Goal: Task Accomplishment & Management: Use online tool/utility

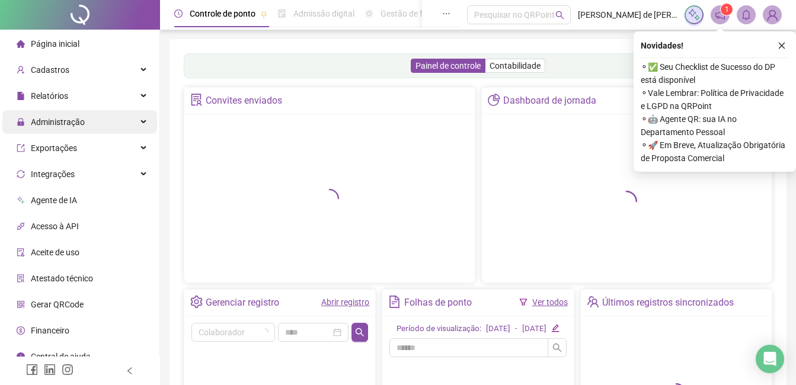
click at [86, 122] on div "Administração" at bounding box center [79, 122] width 155 height 24
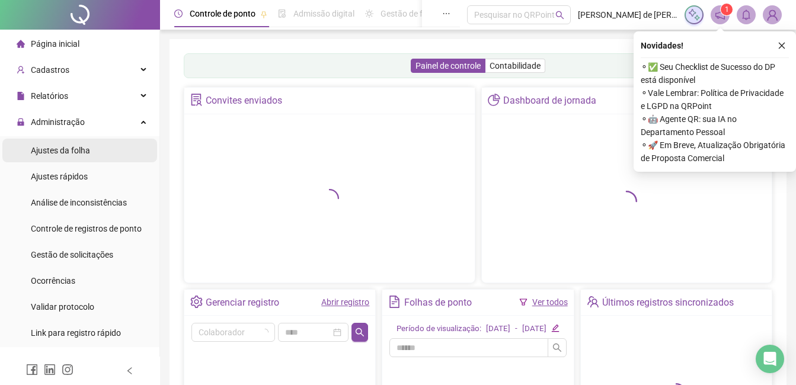
click at [92, 159] on li "Ajustes da folha" at bounding box center [79, 151] width 155 height 24
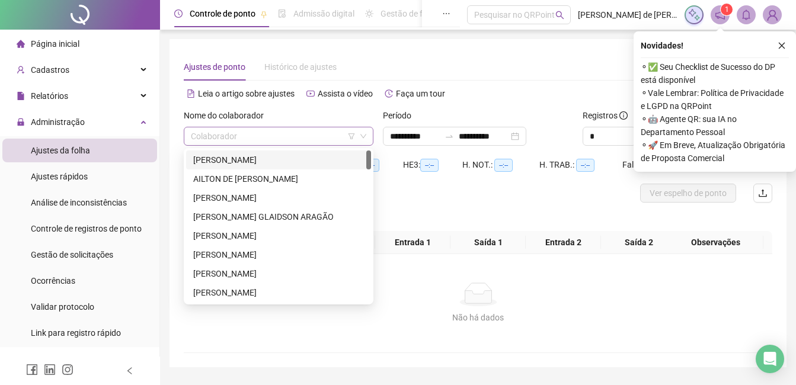
click at [251, 145] on div "Colaborador" at bounding box center [279, 136] width 190 height 19
type input "**"
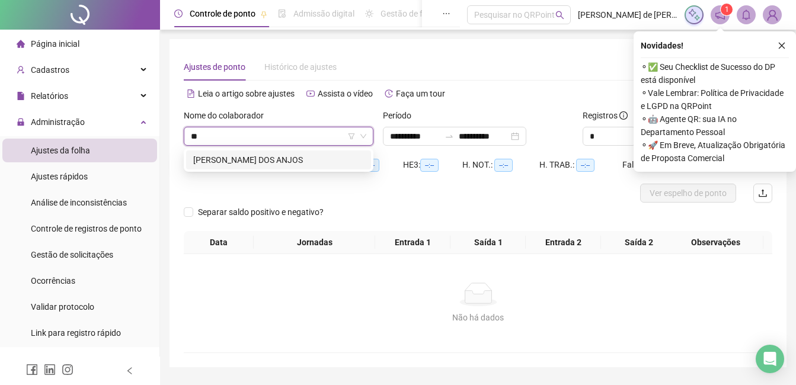
click at [273, 161] on div "[PERSON_NAME] DOS ANJOS" at bounding box center [278, 160] width 171 height 13
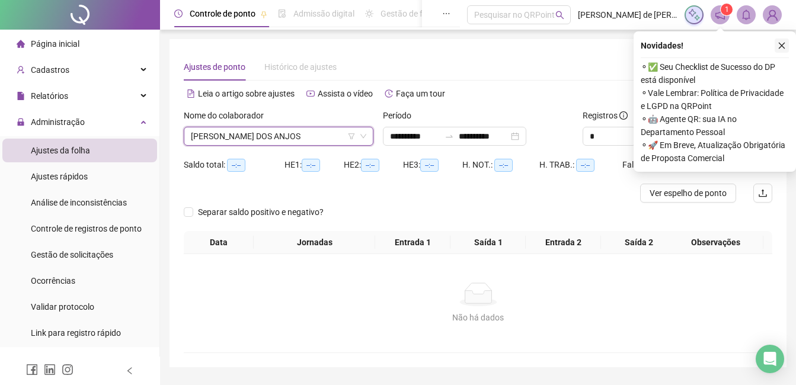
click at [786, 45] on icon "close" at bounding box center [782, 46] width 8 height 8
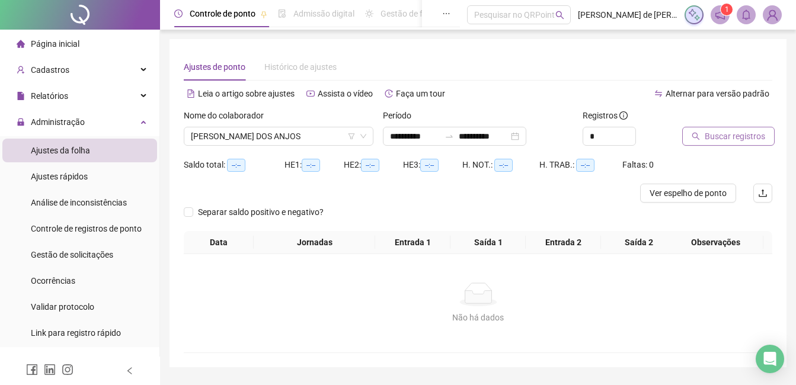
click at [735, 133] on span "Buscar registros" at bounding box center [735, 136] width 60 height 13
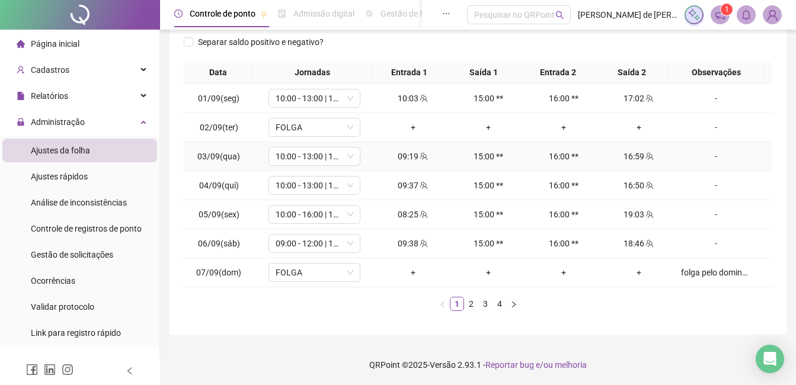
scroll to position [180, 0]
click at [483, 304] on link "3" at bounding box center [485, 303] width 13 height 13
click at [497, 304] on link "4" at bounding box center [499, 303] width 13 height 13
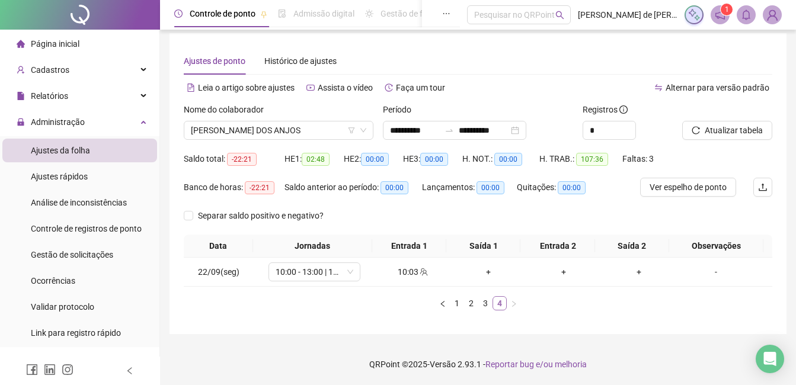
scroll to position [6, 0]
click at [487, 301] on link "3" at bounding box center [485, 303] width 13 height 13
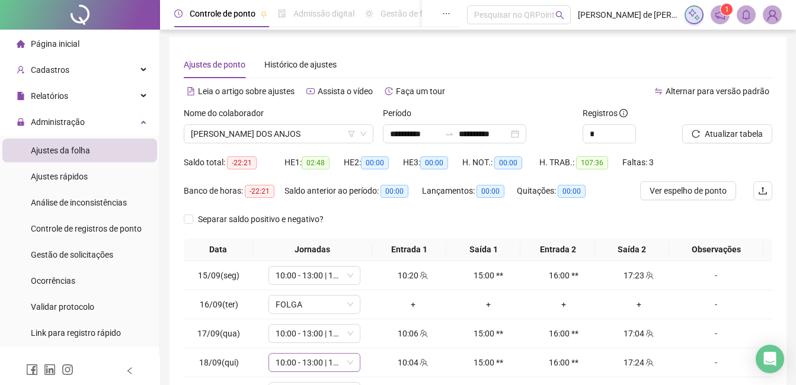
scroll to position [180, 0]
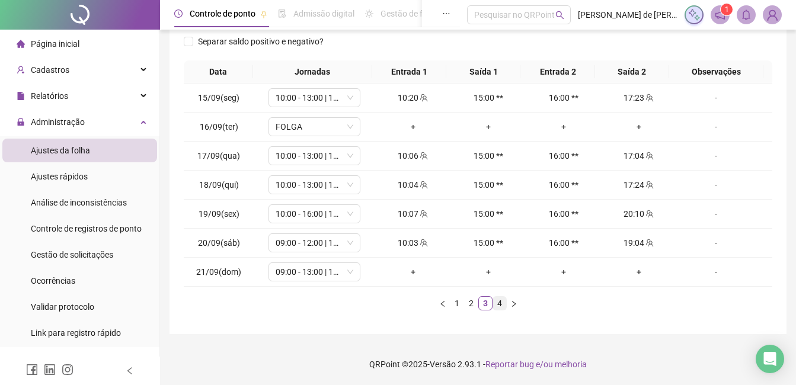
click at [497, 304] on link "4" at bounding box center [499, 303] width 13 height 13
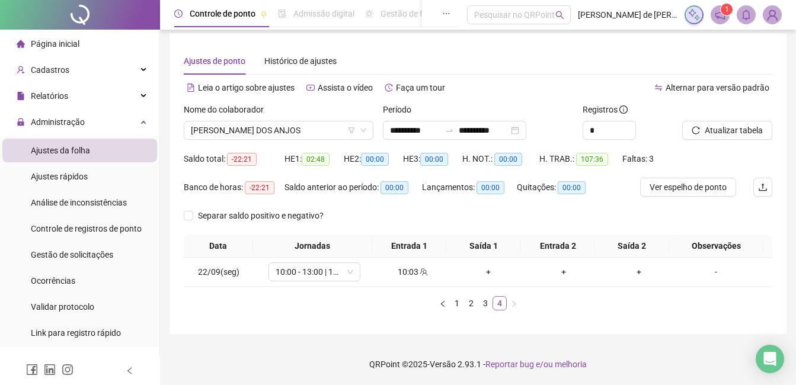
scroll to position [6, 0]
click at [484, 302] on link "3" at bounding box center [485, 303] width 13 height 13
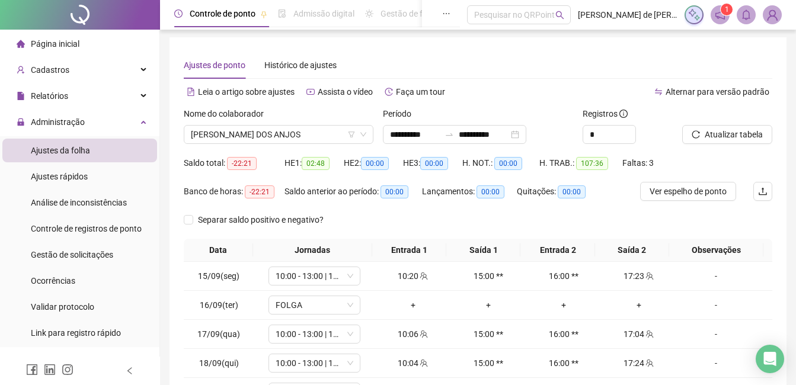
scroll to position [0, 0]
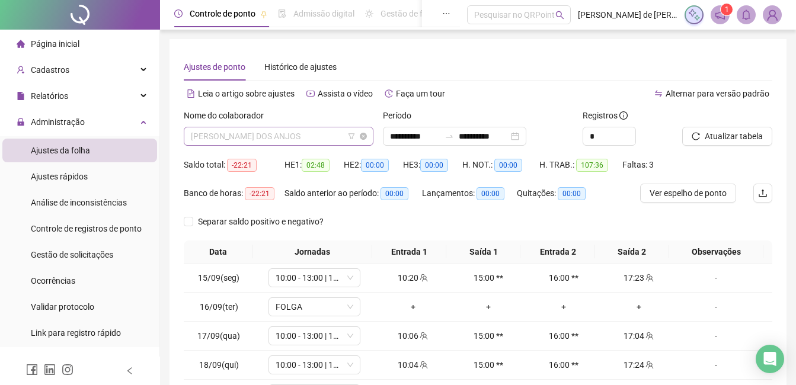
click at [307, 132] on span "[PERSON_NAME] DOS ANJOS" at bounding box center [279, 136] width 176 height 18
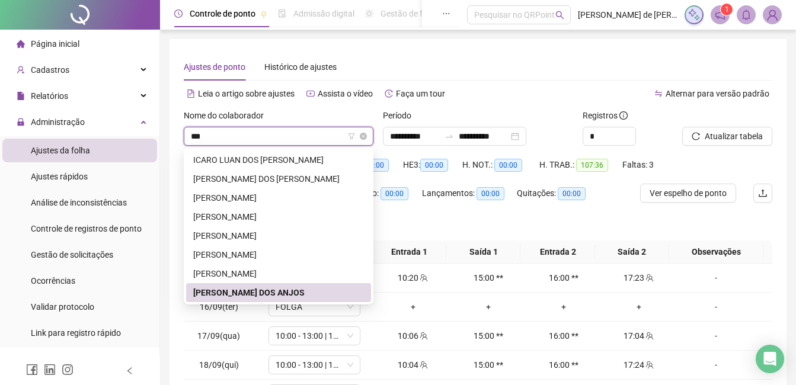
type input "****"
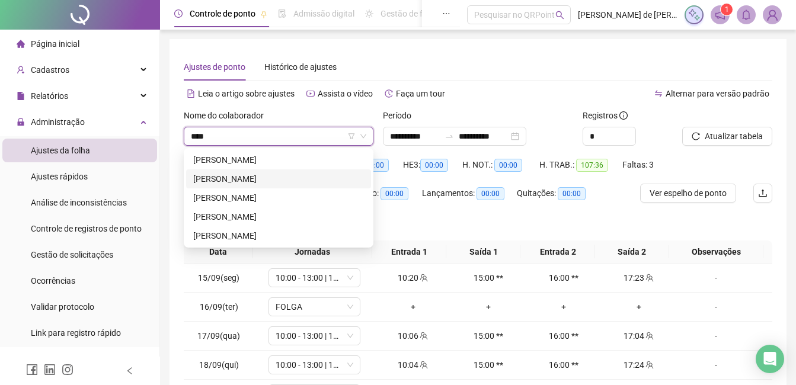
click at [283, 173] on div "[PERSON_NAME]" at bounding box center [278, 179] width 171 height 13
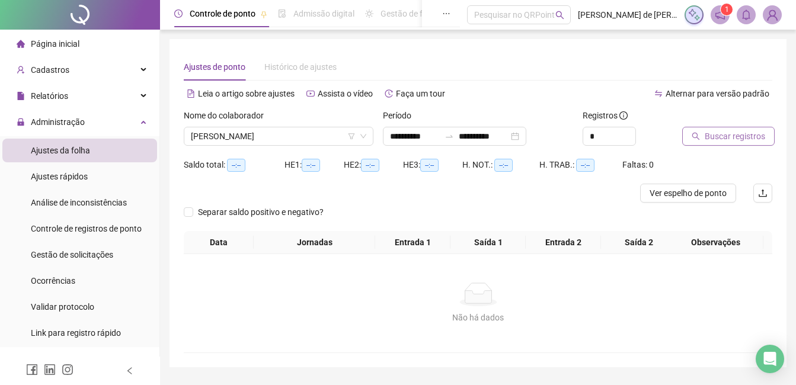
click at [723, 128] on button "Buscar registros" at bounding box center [728, 136] width 92 height 19
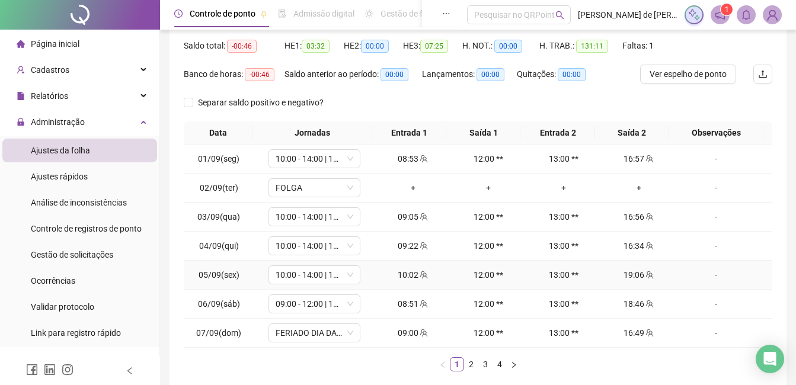
scroll to position [180, 0]
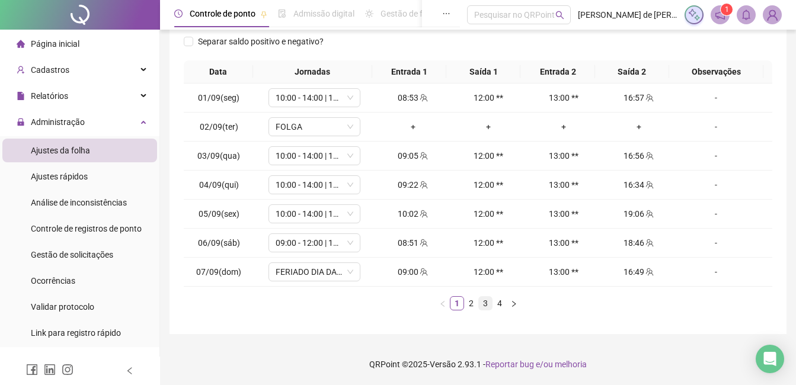
click at [486, 304] on link "3" at bounding box center [485, 303] width 13 height 13
click at [483, 305] on link "3" at bounding box center [485, 303] width 13 height 13
click at [498, 305] on link "4" at bounding box center [499, 303] width 13 height 13
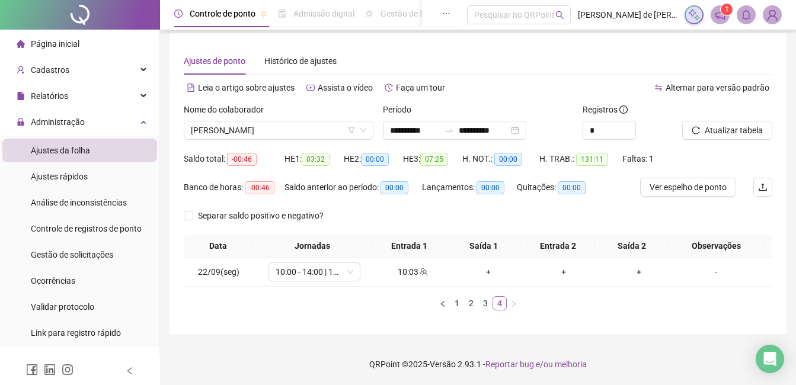
scroll to position [6, 0]
click at [486, 305] on link "3" at bounding box center [485, 303] width 13 height 13
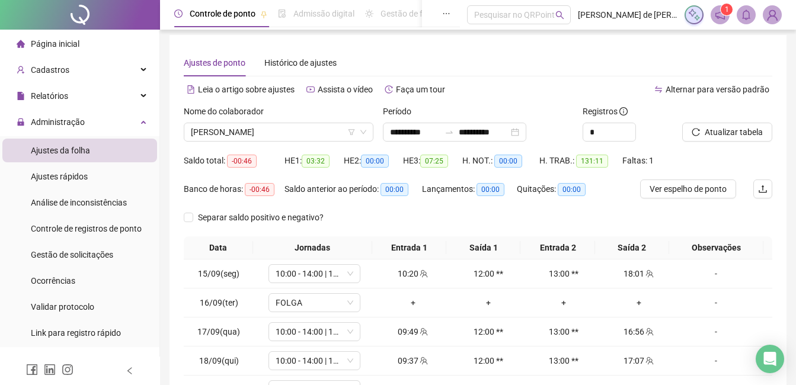
scroll to position [0, 0]
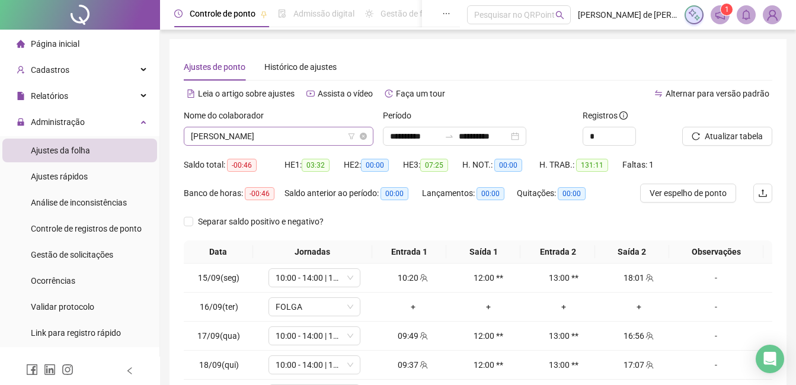
click at [253, 141] on span "[PERSON_NAME]" at bounding box center [279, 136] width 176 height 18
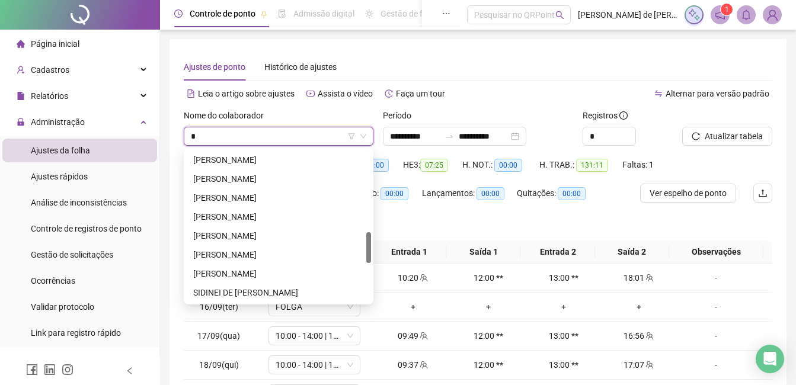
type input "**"
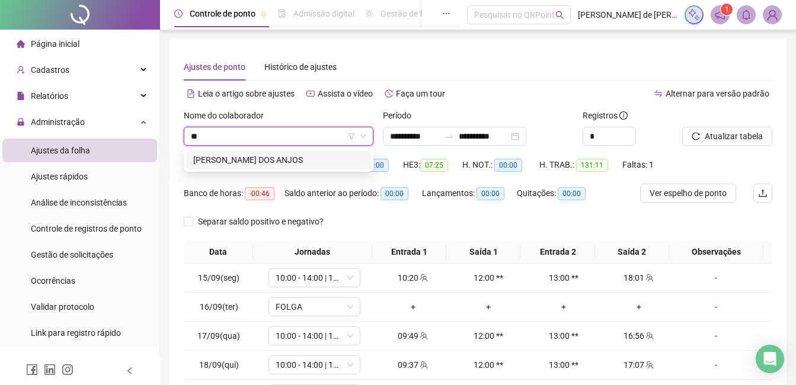
click at [284, 162] on div "[PERSON_NAME] DOS ANJOS" at bounding box center [278, 160] width 171 height 13
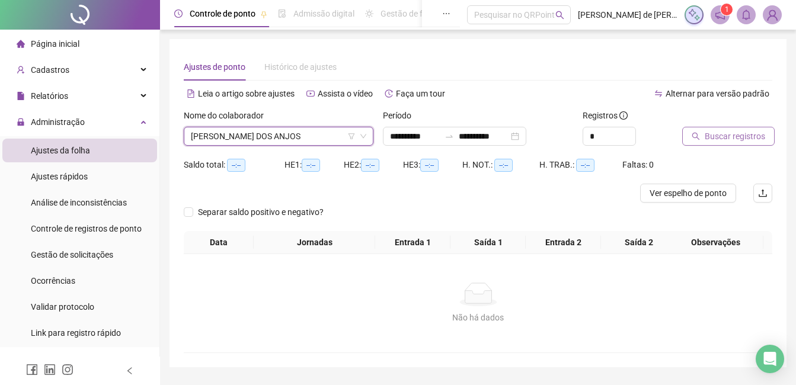
click at [712, 132] on span "Buscar registros" at bounding box center [735, 136] width 60 height 13
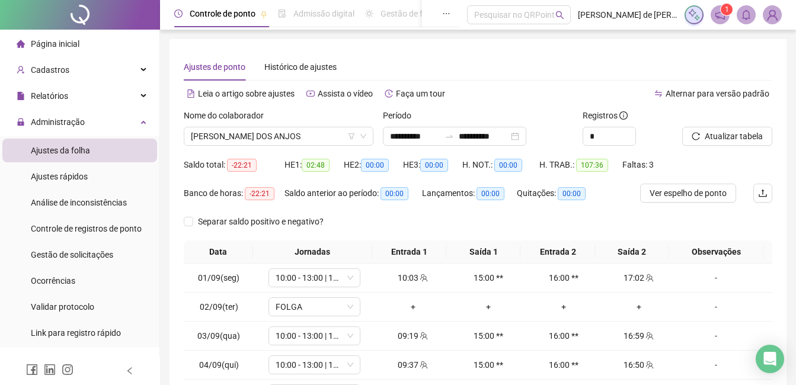
scroll to position [180, 0]
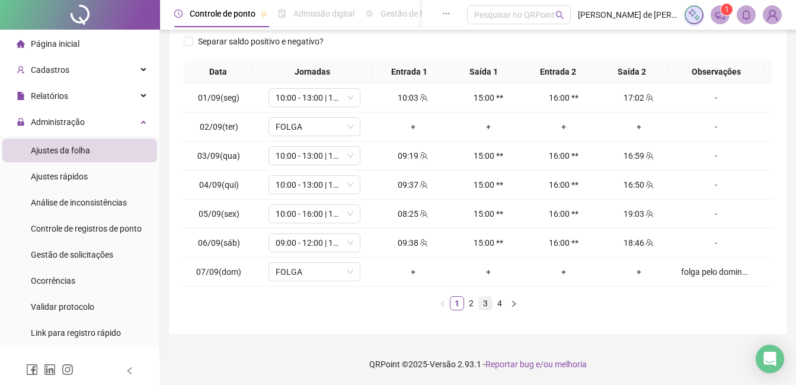
click at [484, 308] on link "3" at bounding box center [485, 303] width 13 height 13
click at [705, 212] on div "-" at bounding box center [716, 214] width 70 height 13
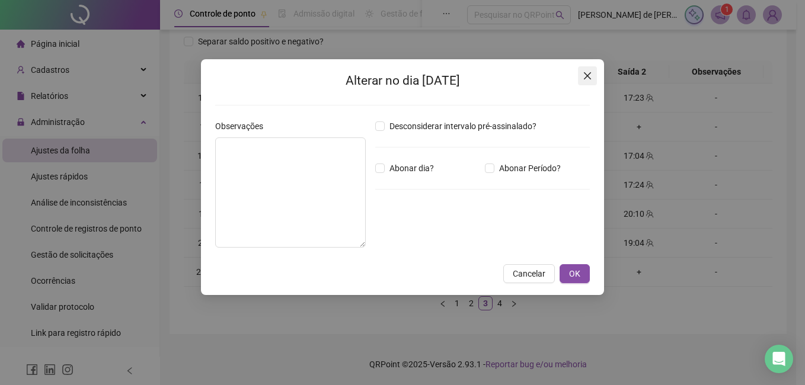
click at [585, 75] on icon "close" at bounding box center [587, 75] width 9 height 9
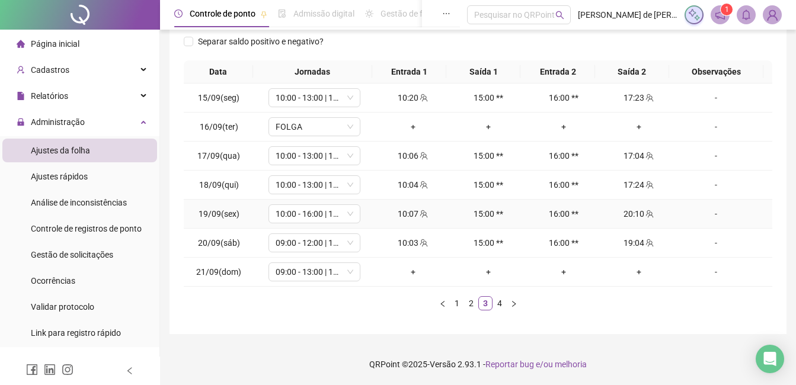
click at [707, 215] on div "-" at bounding box center [716, 214] width 70 height 13
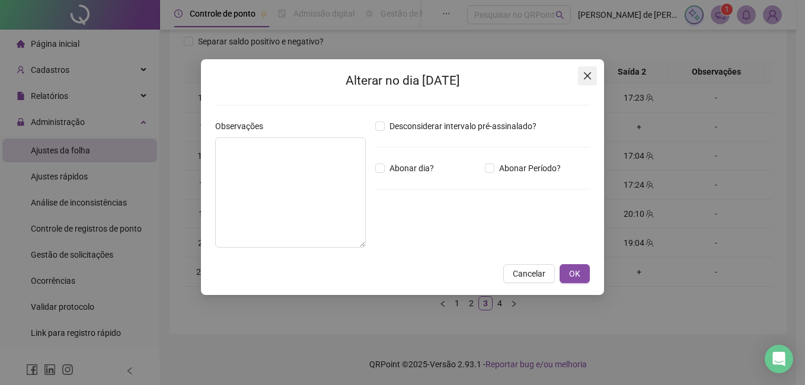
click at [585, 69] on button "Close" at bounding box center [587, 75] width 19 height 19
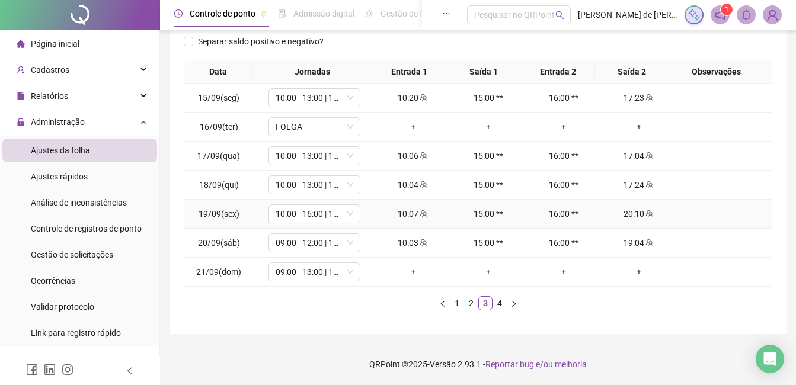
click at [623, 209] on div "20:10" at bounding box center [639, 214] width 66 height 13
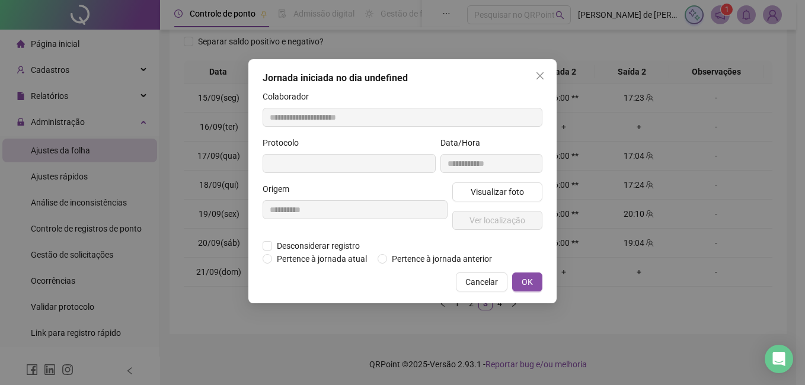
type input "**********"
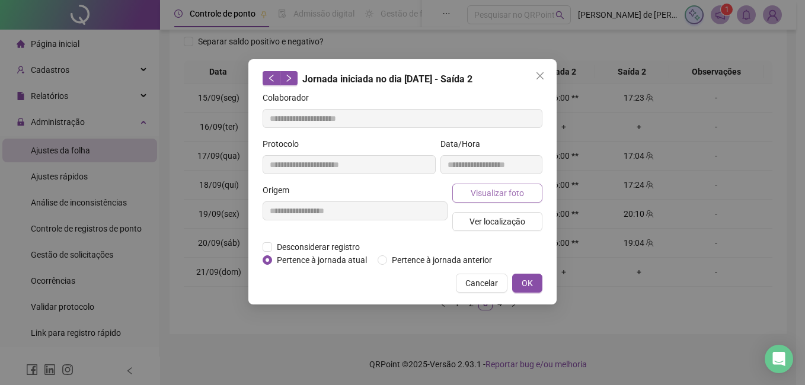
click at [476, 195] on span "Visualizar foto" at bounding box center [497, 193] width 53 height 13
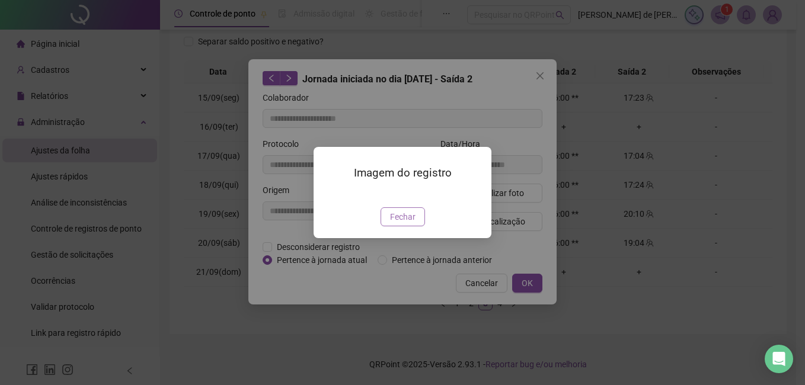
click at [413, 224] on span "Fechar" at bounding box center [402, 216] width 25 height 13
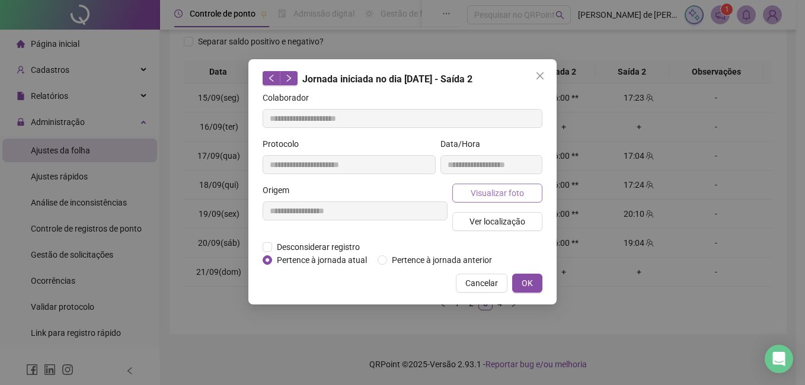
click at [486, 191] on span "Visualizar foto" at bounding box center [497, 193] width 53 height 13
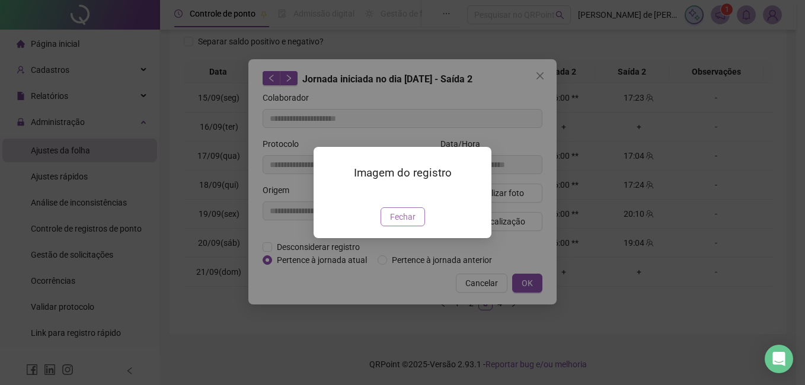
click at [410, 224] on span "Fechar" at bounding box center [402, 216] width 25 height 13
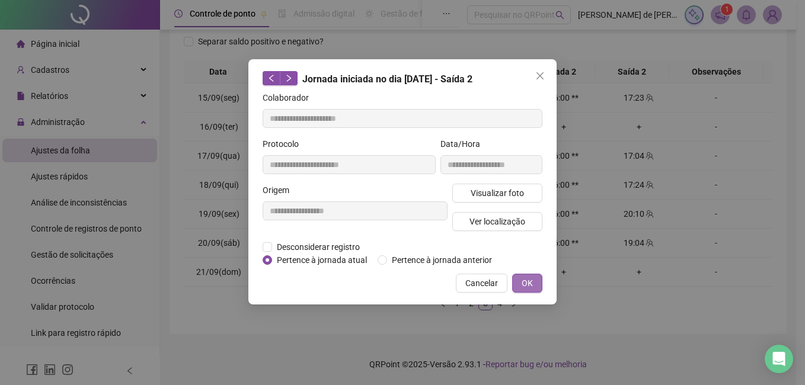
click at [535, 283] on button "OK" at bounding box center [527, 283] width 30 height 19
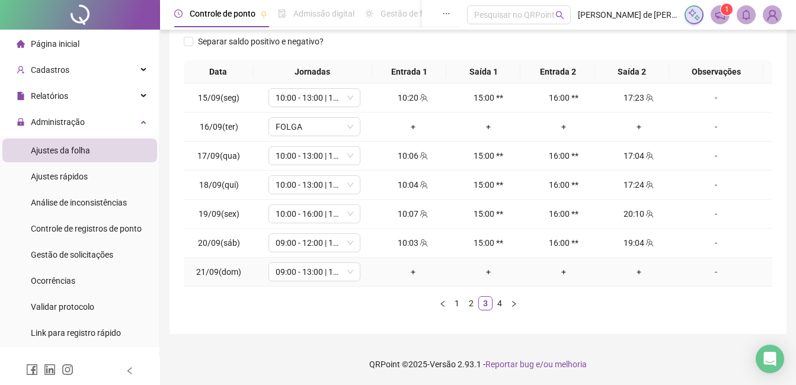
click at [691, 279] on td "-" at bounding box center [725, 272] width 96 height 29
click at [499, 301] on link "4" at bounding box center [499, 303] width 13 height 13
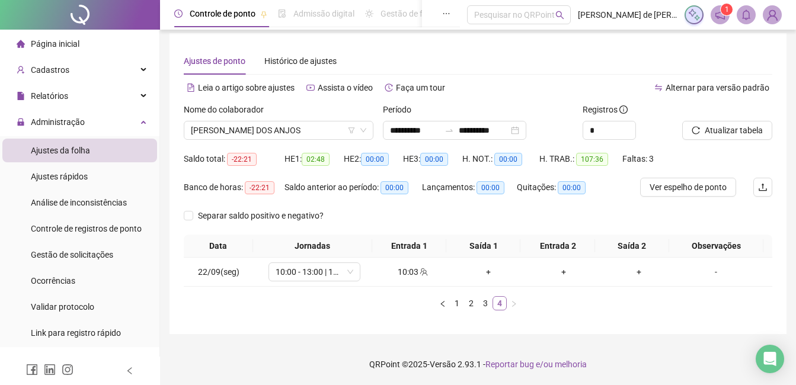
scroll to position [6, 0]
click at [483, 305] on link "3" at bounding box center [485, 303] width 13 height 13
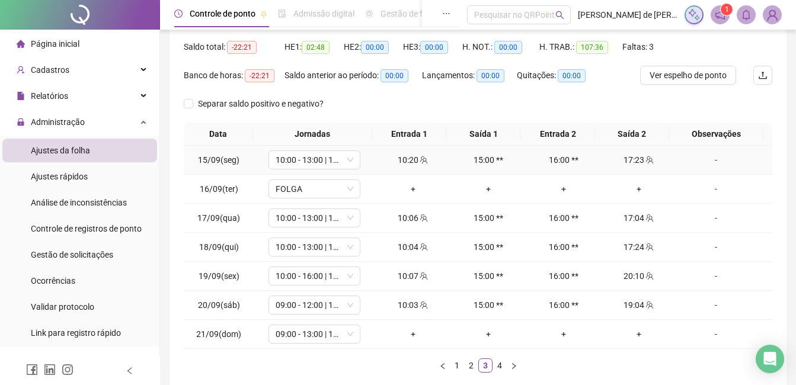
scroll to position [180, 0]
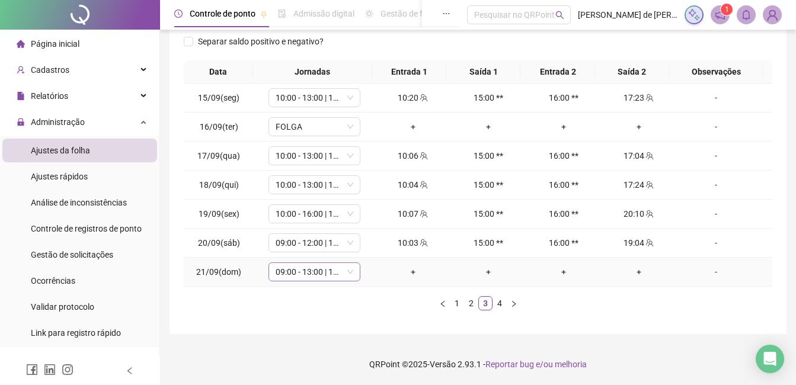
click at [330, 274] on span "09:00 - 13:00 | 14:00 - 18:00" at bounding box center [315, 272] width 78 height 18
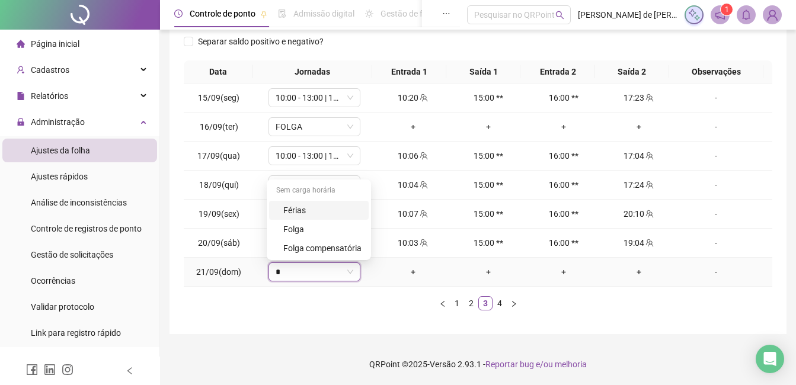
type input "**"
click at [293, 226] on div "Folga" at bounding box center [322, 229] width 78 height 13
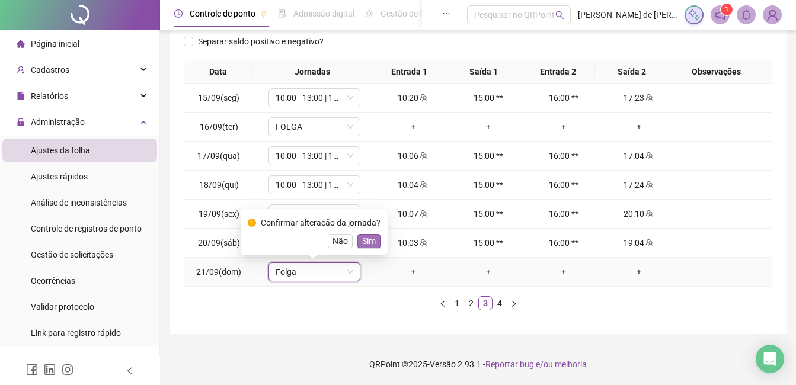
click at [370, 236] on span "Sim" at bounding box center [369, 241] width 14 height 13
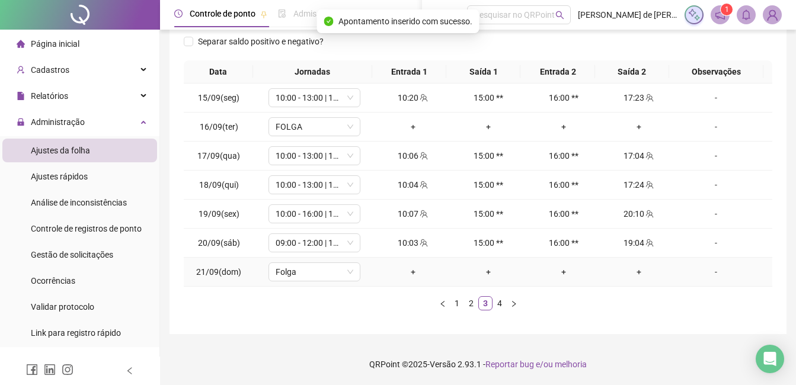
click at [710, 275] on div "-" at bounding box center [716, 272] width 70 height 13
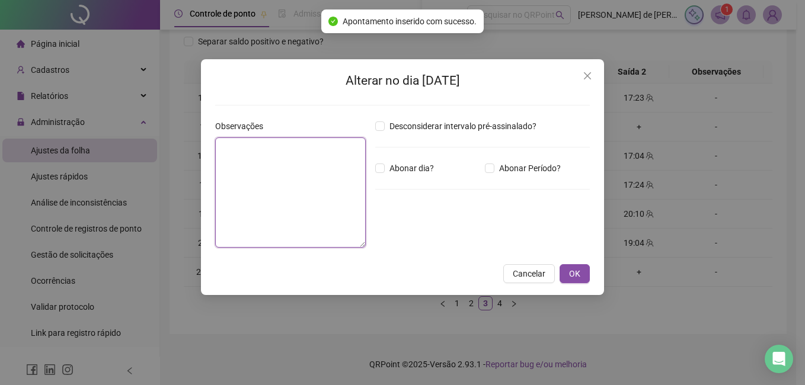
click at [283, 194] on textarea at bounding box center [290, 193] width 151 height 110
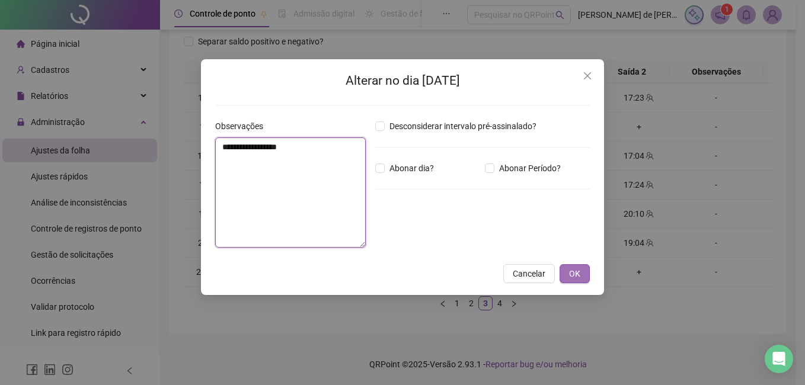
type textarea "**********"
click at [575, 275] on span "OK" at bounding box center [574, 273] width 11 height 13
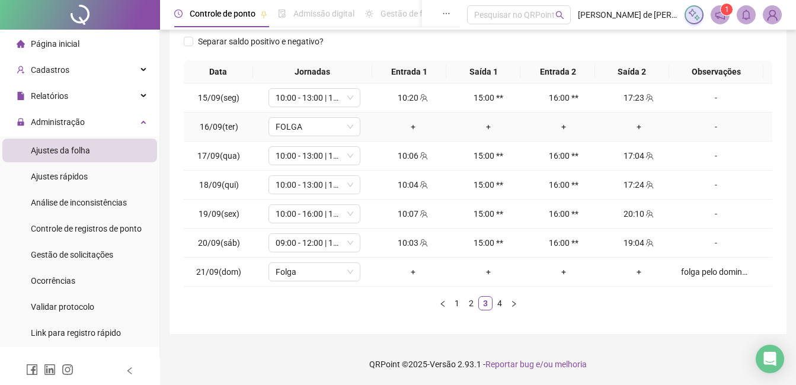
scroll to position [0, 0]
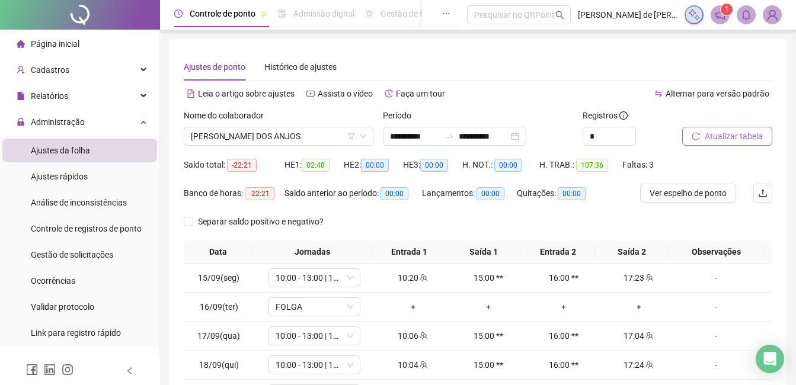
click at [731, 136] on span "Atualizar tabela" at bounding box center [734, 136] width 58 height 13
